Goal: Information Seeking & Learning: Learn about a topic

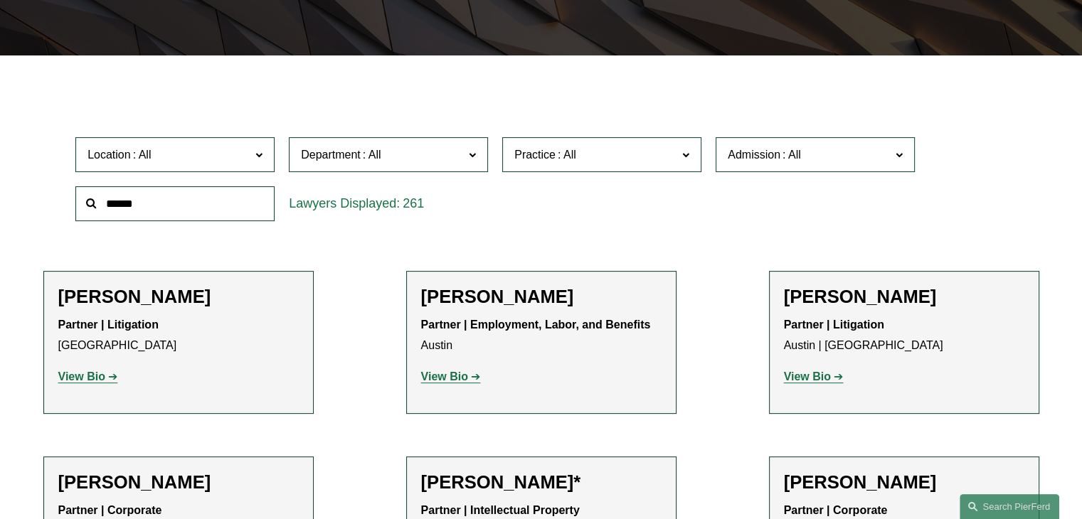
scroll to position [352, 0]
click at [611, 141] on label "Practice" at bounding box center [601, 155] width 199 height 35
click at [622, 161] on span "Practice" at bounding box center [596, 155] width 163 height 19
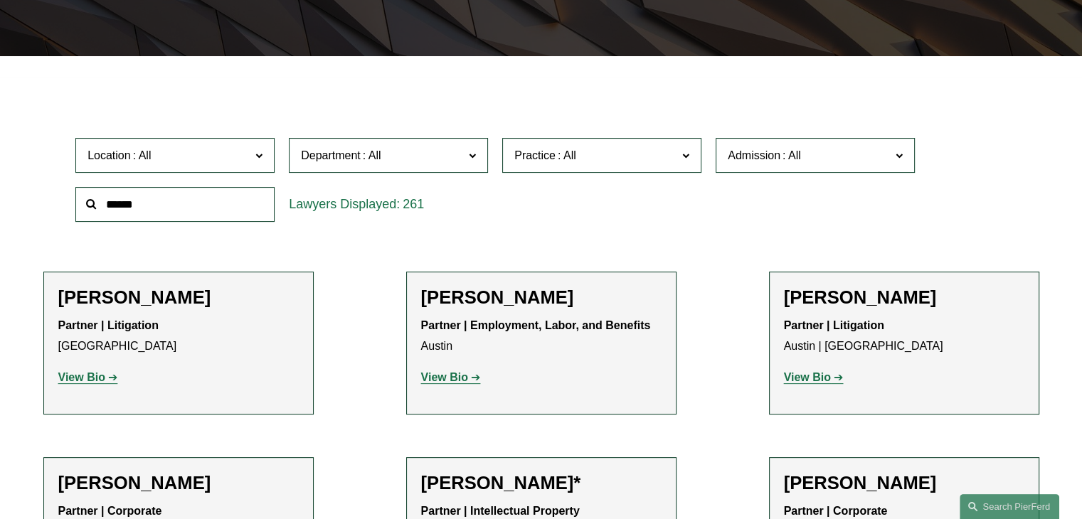
click at [0, 0] on link "Litigation and Risk Management" at bounding box center [0, 0] width 0 height 0
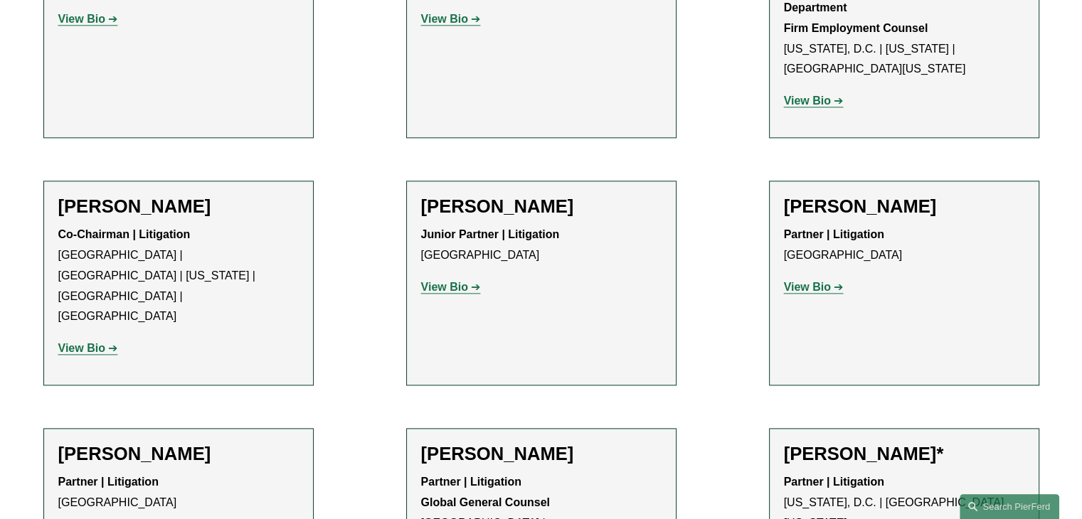
scroll to position [1745, 0]
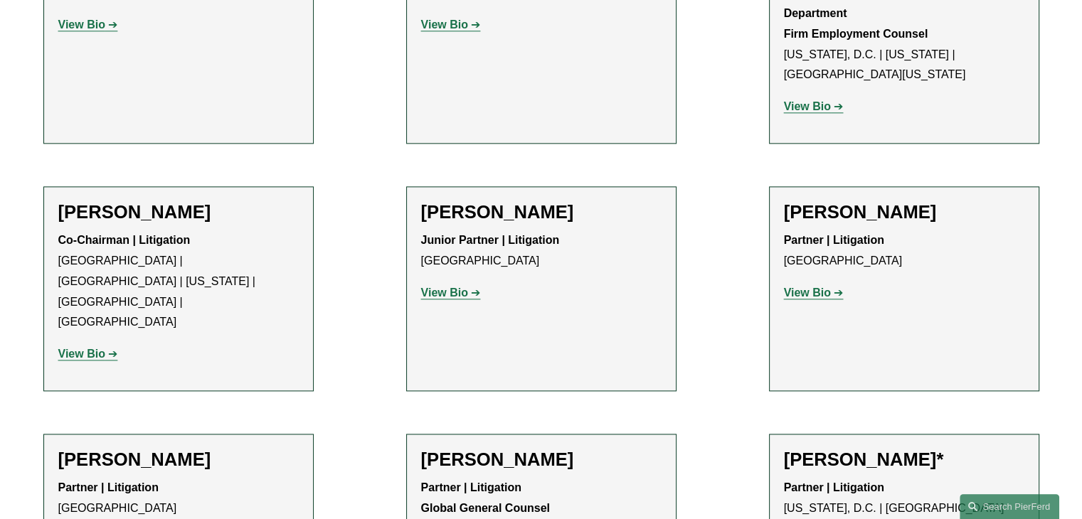
click at [100, 348] on strong "View Bio" at bounding box center [81, 354] width 47 height 12
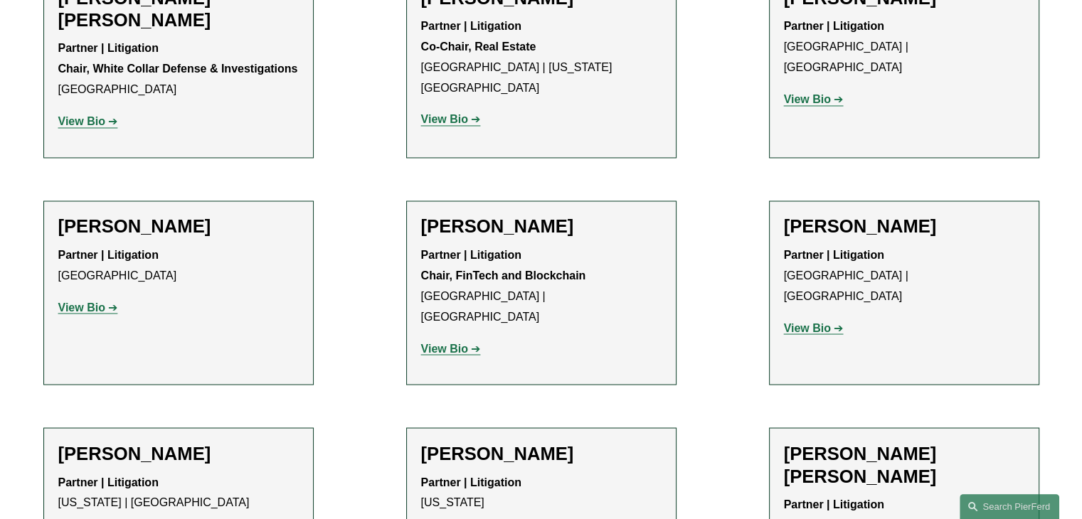
scroll to position [4572, 0]
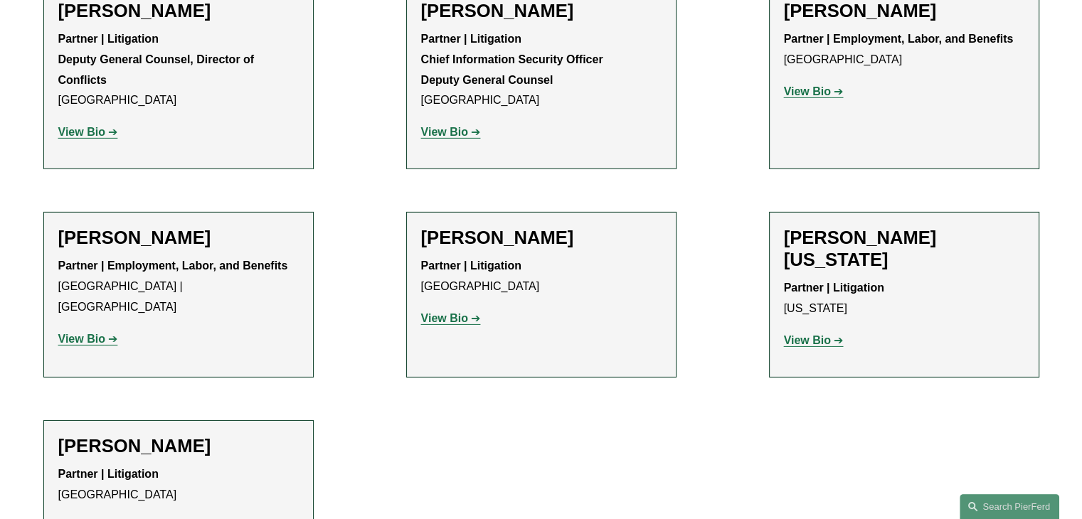
click at [85, 519] on strong "View Bio" at bounding box center [81, 526] width 47 height 12
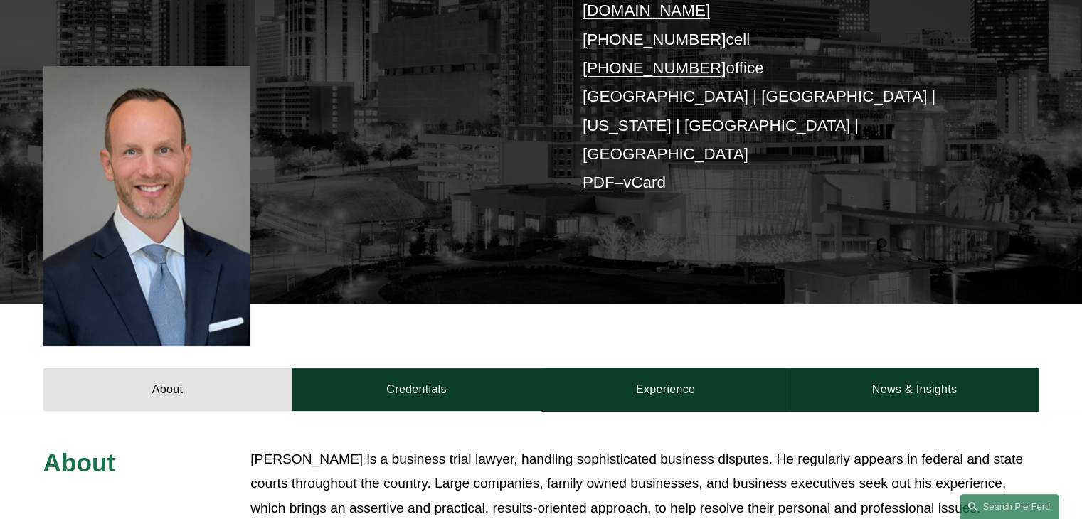
scroll to position [498, 0]
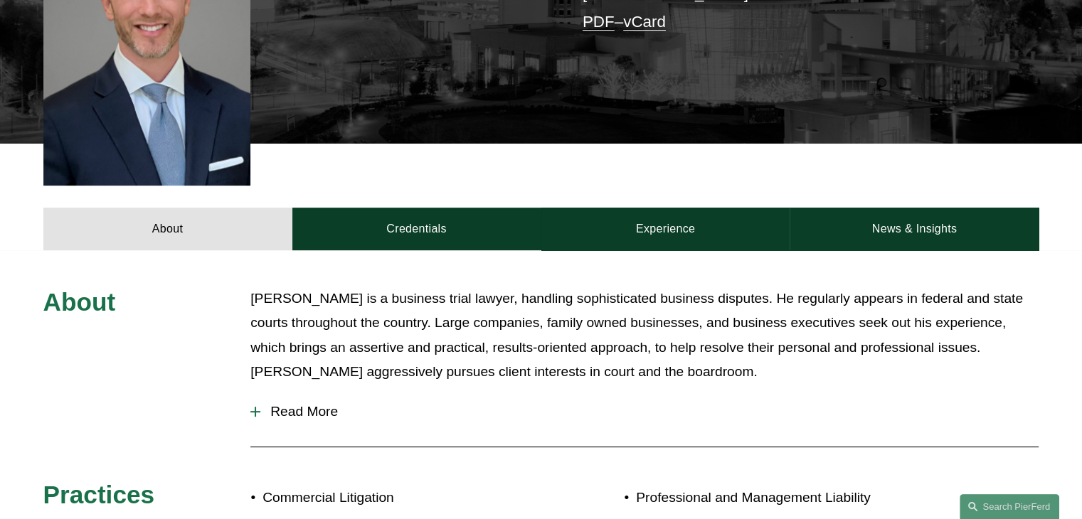
click at [255, 407] on div at bounding box center [255, 412] width 1 height 10
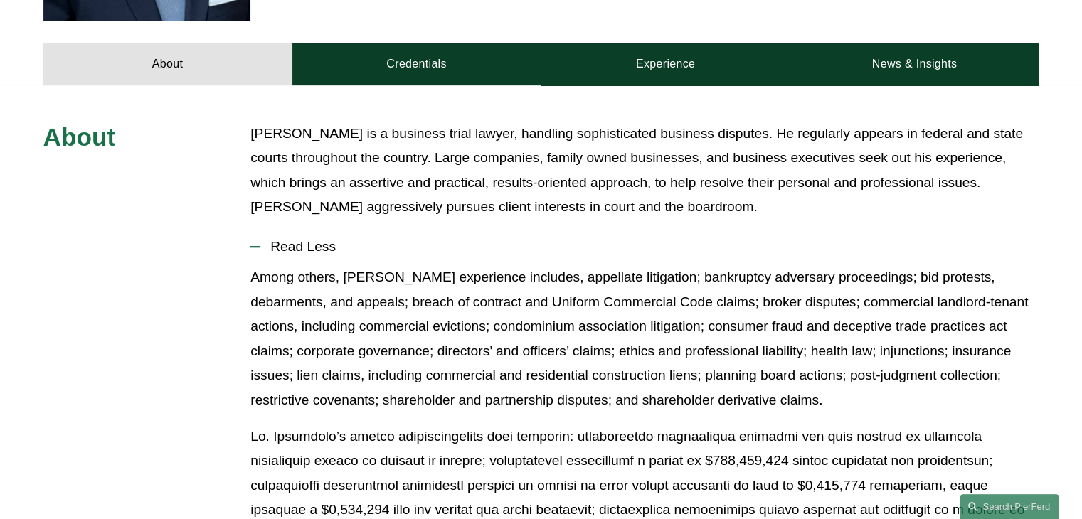
scroll to position [115, 0]
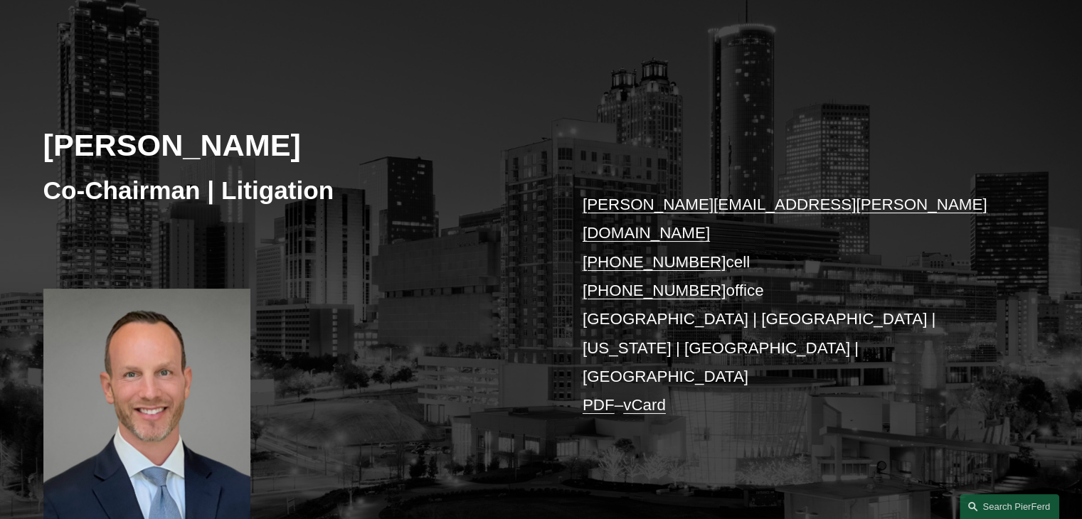
click at [80, 152] on h2 "[PERSON_NAME]" at bounding box center [292, 145] width 498 height 37
drag, startPoint x: 80, startPoint y: 152, endPoint x: 204, endPoint y: 151, distance: 123.8
click at [204, 151] on h2 "[PERSON_NAME]" at bounding box center [292, 145] width 498 height 37
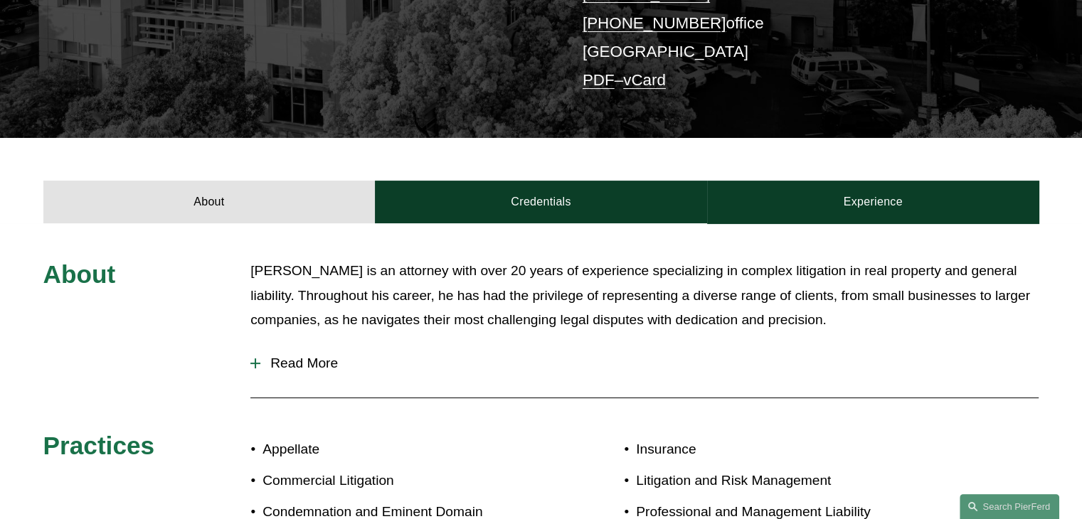
scroll to position [427, 0]
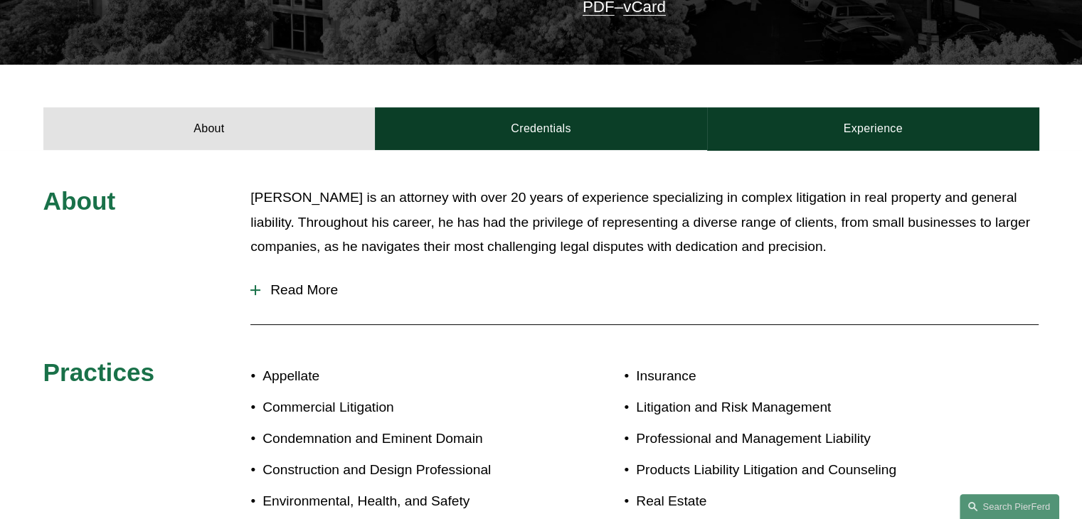
click at [253, 290] on div at bounding box center [255, 290] width 10 height 1
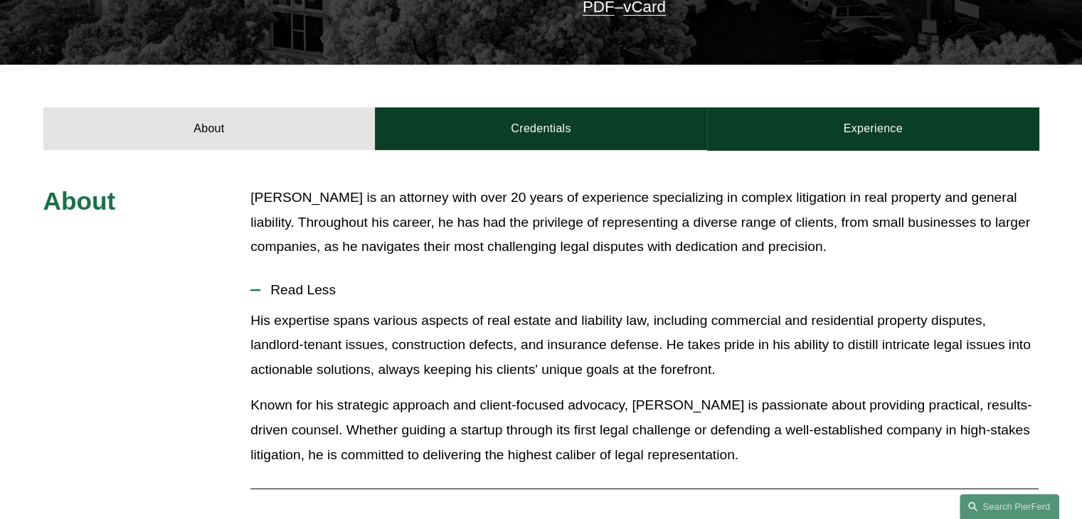
click at [255, 290] on div at bounding box center [255, 290] width 10 height 1
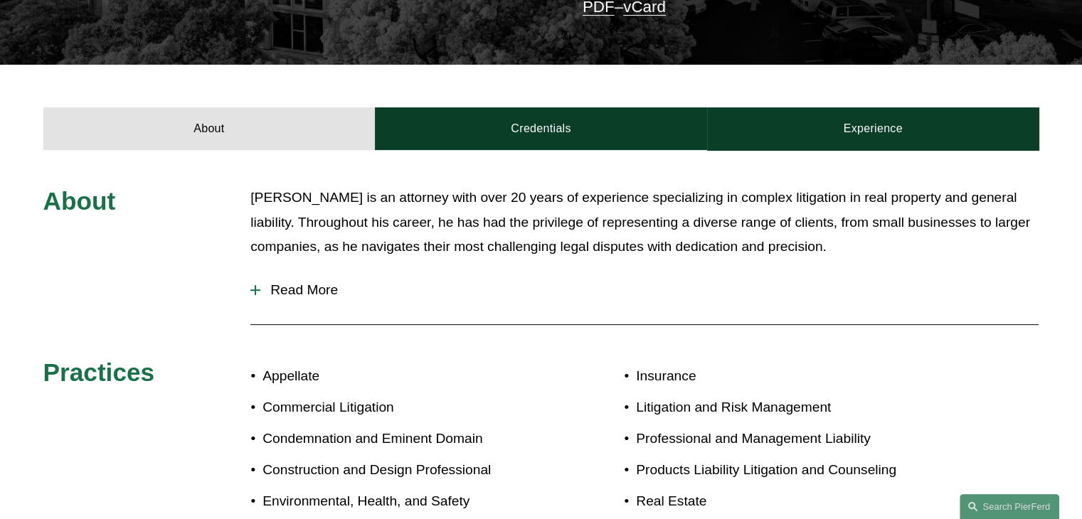
click at [265, 283] on span "Read More" at bounding box center [649, 291] width 779 height 16
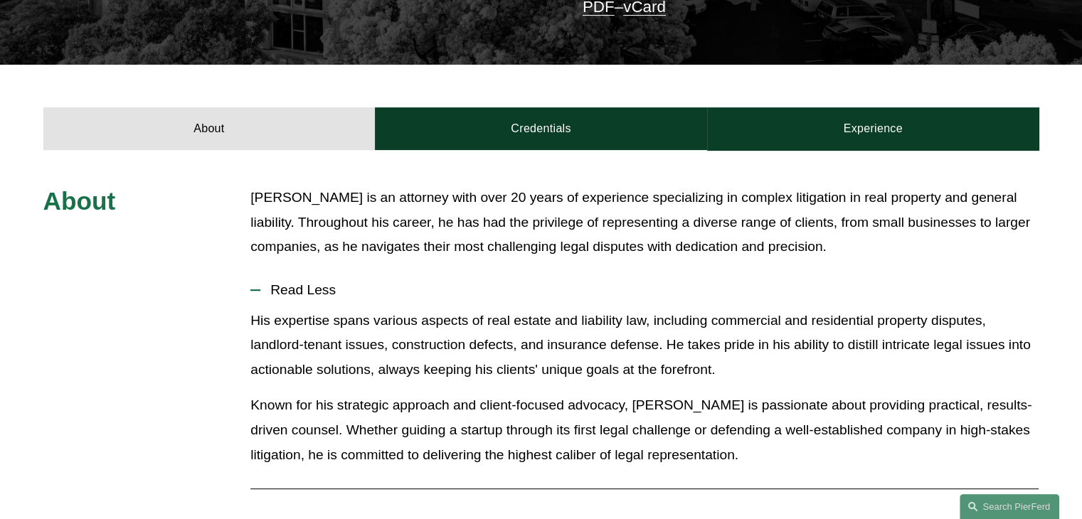
click at [265, 283] on span "Read Less" at bounding box center [649, 291] width 779 height 16
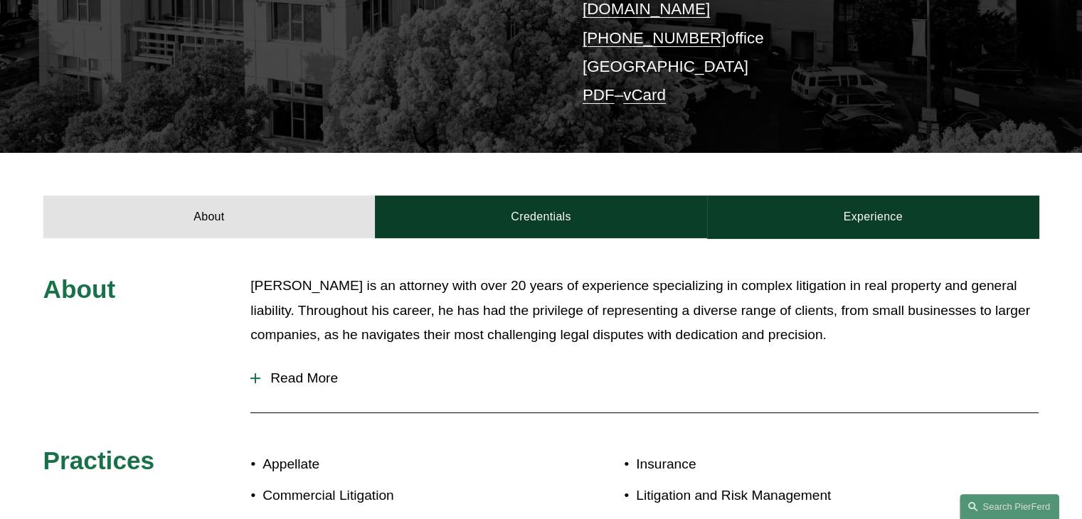
scroll to position [0, 0]
